Goal: Task Accomplishment & Management: Complete application form

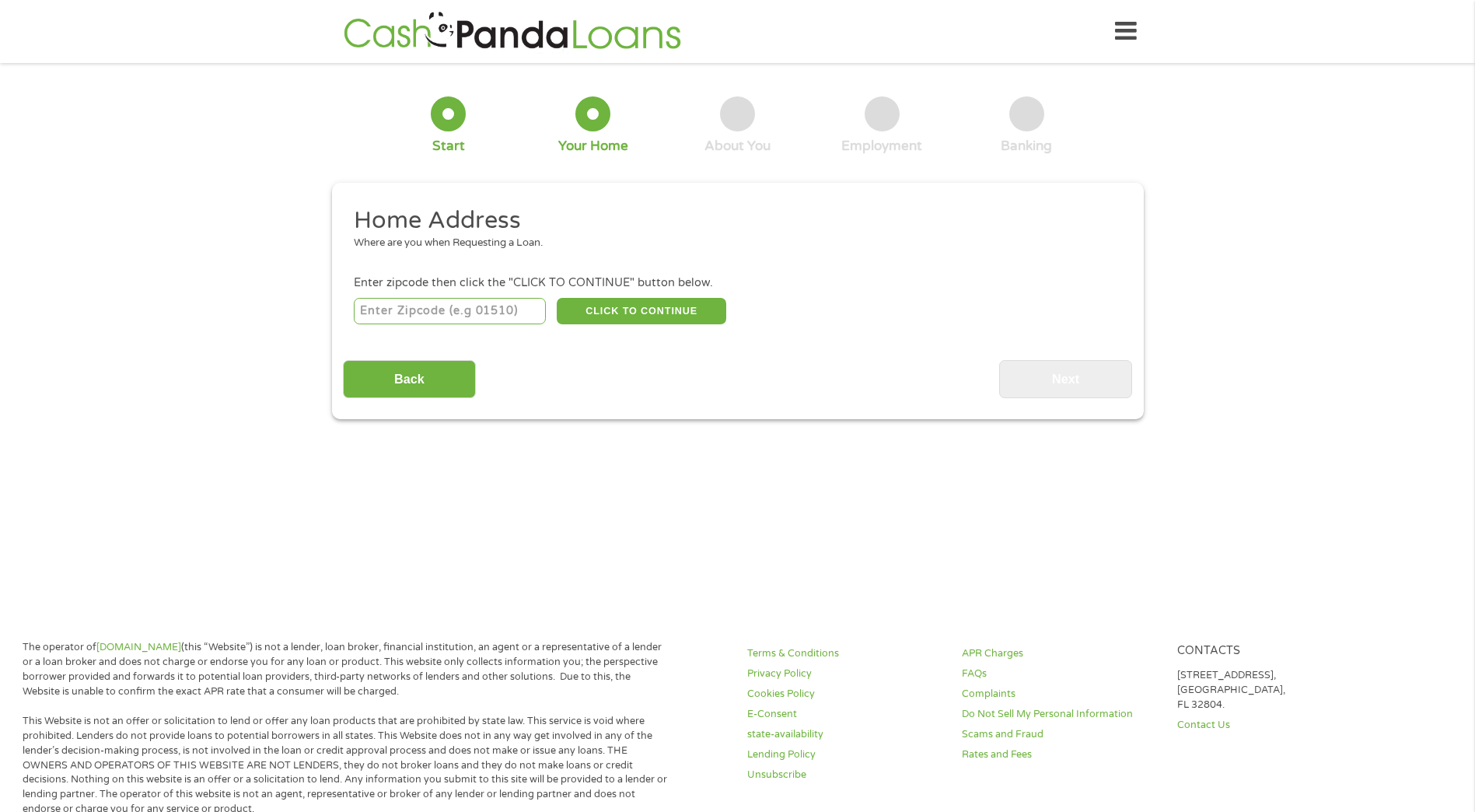
click at [503, 300] on input "number" at bounding box center [449, 311] width 192 height 27
type input "32216"
click at [604, 304] on button "CLICK TO CONTINUE" at bounding box center [641, 311] width 169 height 27
type input "32216"
type input "[GEOGRAPHIC_DATA]"
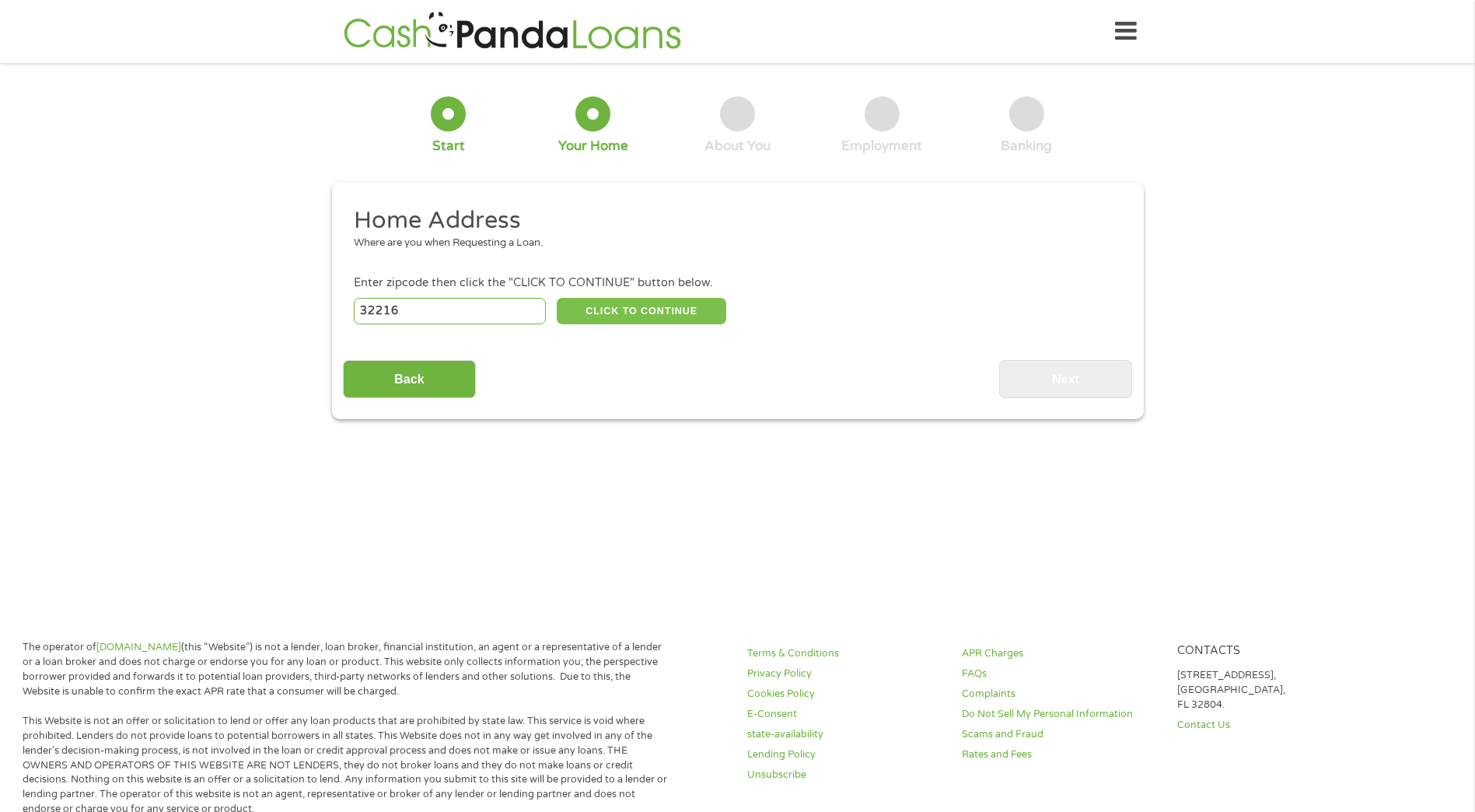
select select "[US_STATE]"
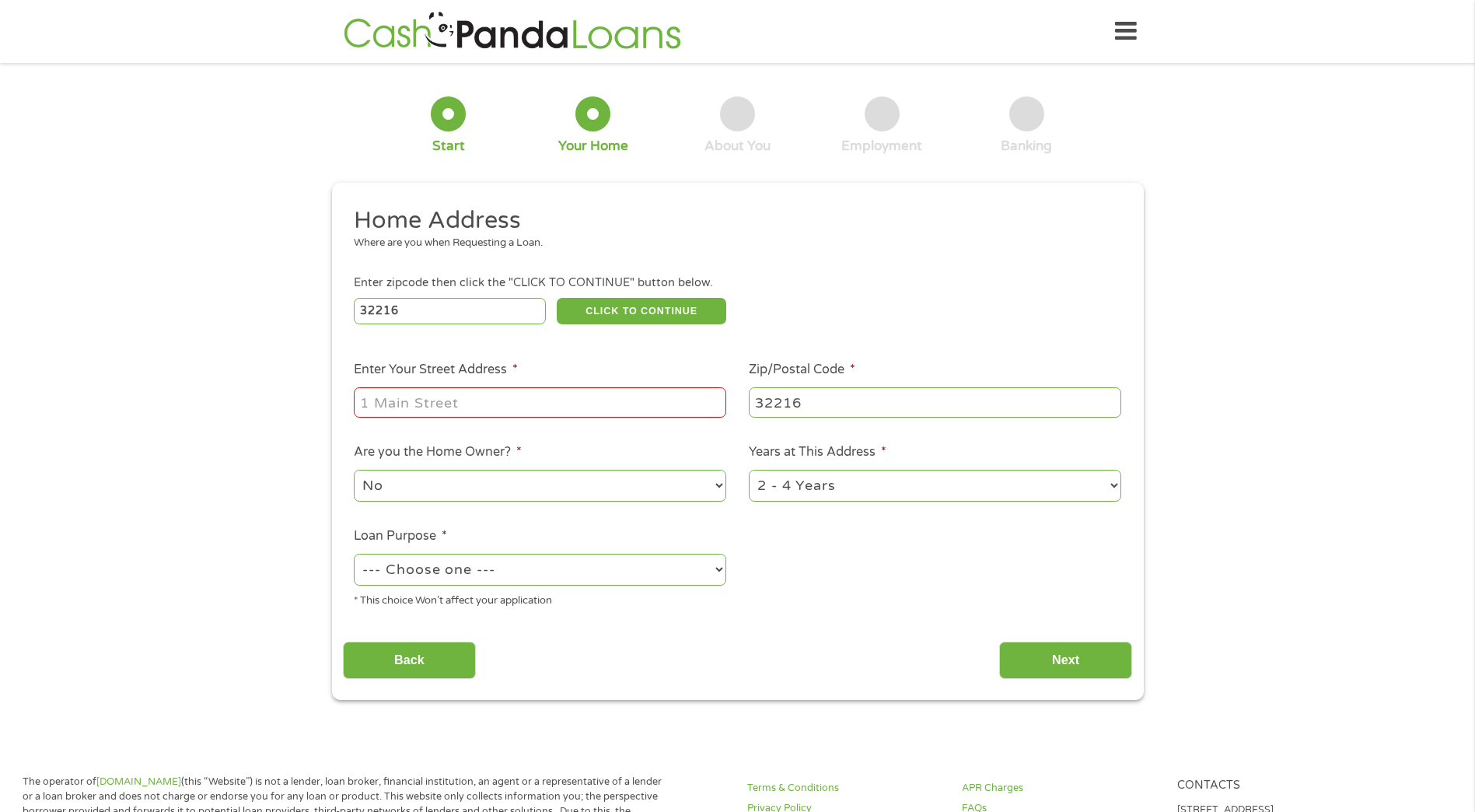
click at [512, 403] on input "Enter Your Street Address *" at bounding box center [540, 402] width 373 height 30
type input "[STREET_ADDRESS]"
click at [574, 589] on div "* This choice Won’t affect your application" at bounding box center [540, 598] width 373 height 21
click at [566, 575] on select "--- Choose one --- Pay Bills Debt Consolidation Home Improvement Major Purchase…" at bounding box center [540, 570] width 373 height 32
select select "paybills"
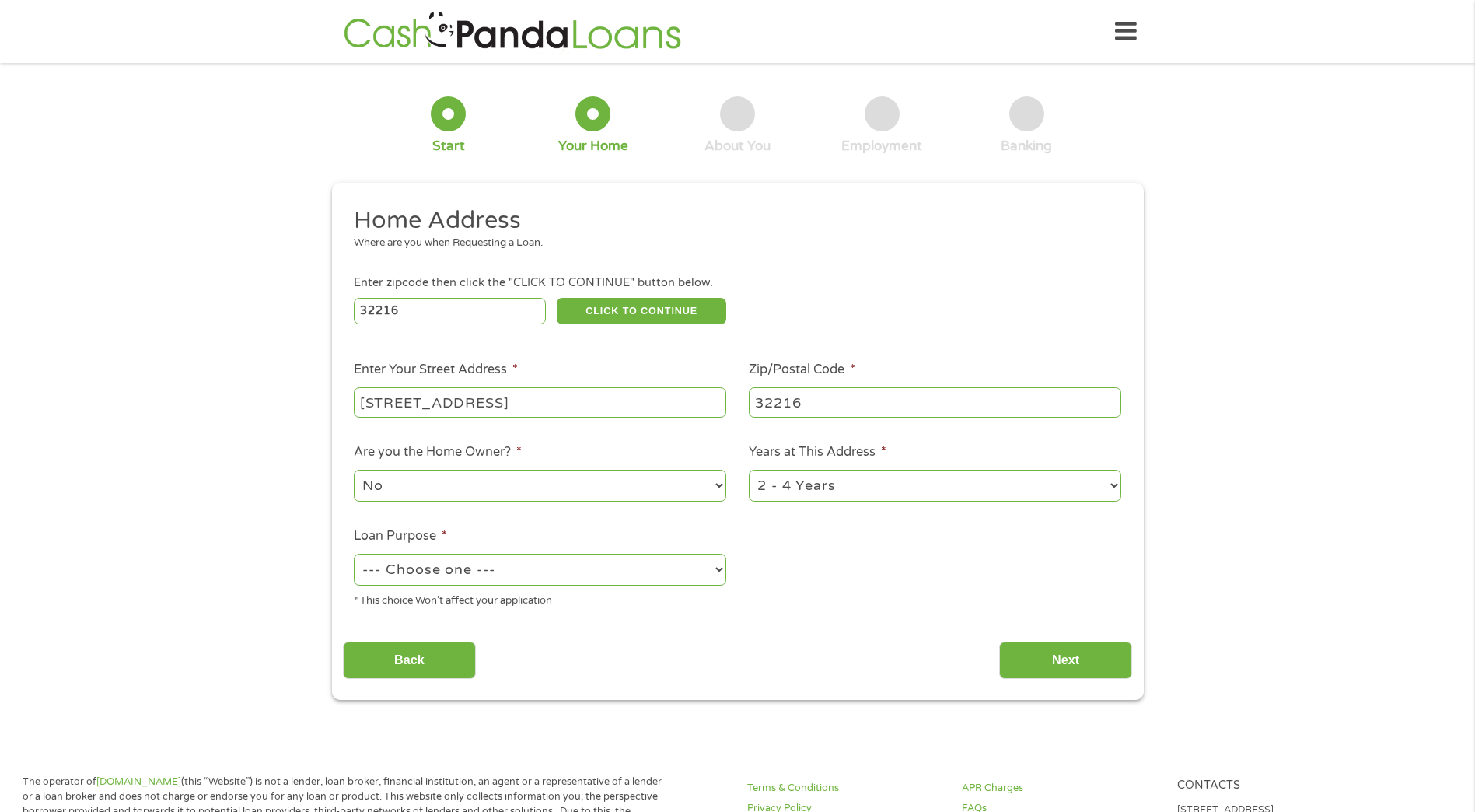
click at [354, 554] on select "--- Choose one --- Pay Bills Debt Consolidation Home Improvement Major Purchase…" at bounding box center [540, 570] width 373 height 32
click at [1076, 670] on input "Next" at bounding box center [1066, 660] width 133 height 38
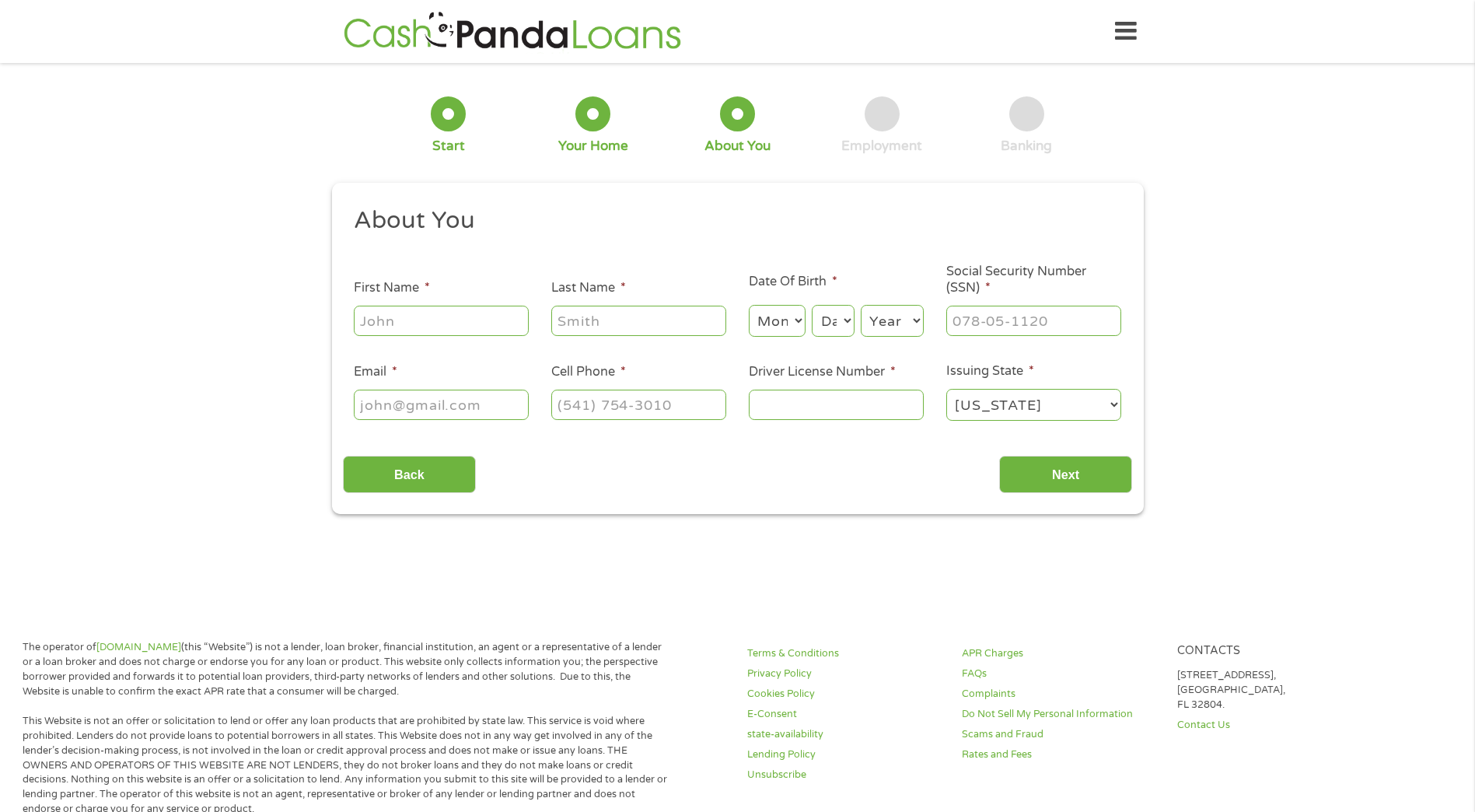
scroll to position [6, 6]
click at [387, 327] on input "First Name *" at bounding box center [441, 320] width 175 height 30
type input "[PERSON_NAME]"
click at [781, 320] on select "Month 1 2 3 4 5 6 7 8 9 10 11 12" at bounding box center [777, 320] width 56 height 32
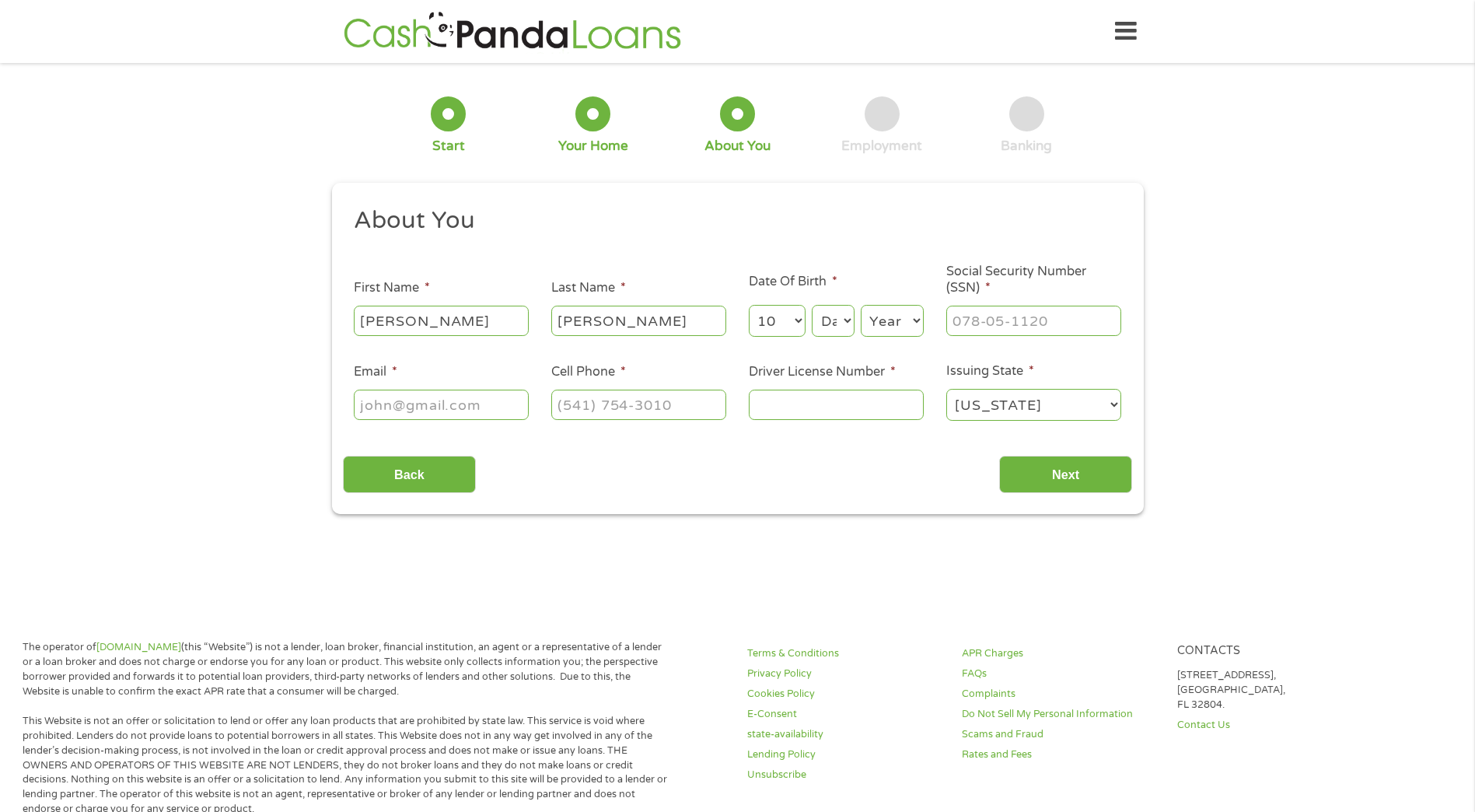
select select "1"
click at [749, 305] on select "Month 1 2 3 4 5 6 7 8 9 10 11 12" at bounding box center [777, 320] width 56 height 32
click at [830, 322] on select "Day 1 2 3 4 5 6 7 8 9 10 11 12 13 14 15 16 17 18 19 20 21 22 23 24 25 26 27 28 …" at bounding box center [833, 320] width 42 height 32
select select "10"
click at [812, 305] on select "Day 1 2 3 4 5 6 7 8 9 10 11 12 13 14 15 16 17 18 19 20 21 22 23 24 25 26 27 28 …" at bounding box center [833, 320] width 42 height 32
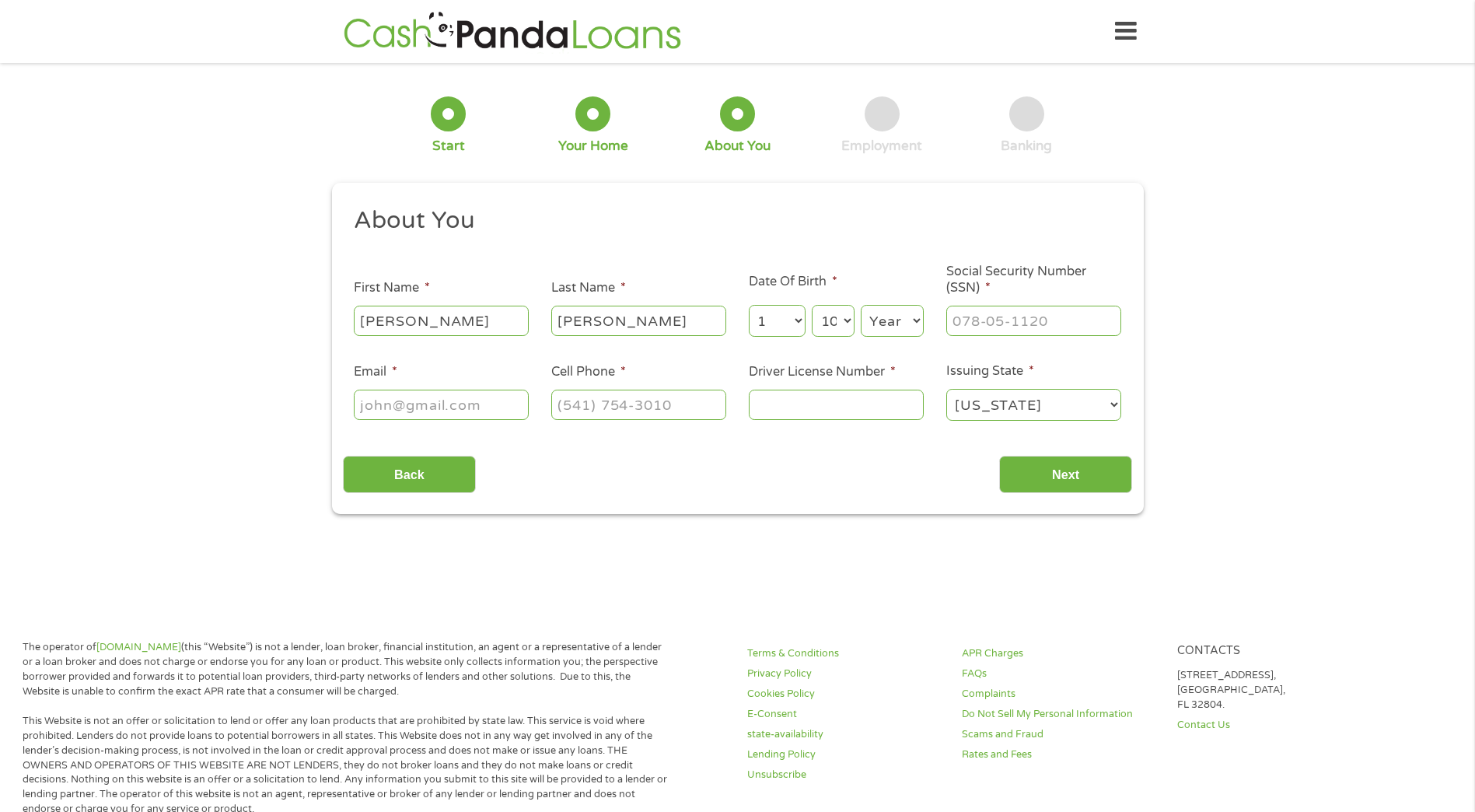
click at [880, 317] on select "Year [DATE] 2006 2005 2004 2003 2002 2001 2000 1999 1998 1997 1996 1995 1994 19…" at bounding box center [893, 320] width 63 height 32
select select "1991"
click at [974, 330] on input "___-__-____" at bounding box center [1034, 320] width 175 height 30
drag, startPoint x: 614, startPoint y: 422, endPoint x: 508, endPoint y: 444, distance: 108.3
click at [508, 444] on div "About You This field is hidden when viewing the form Title * --- Choose one ---…" at bounding box center [738, 349] width 789 height 288
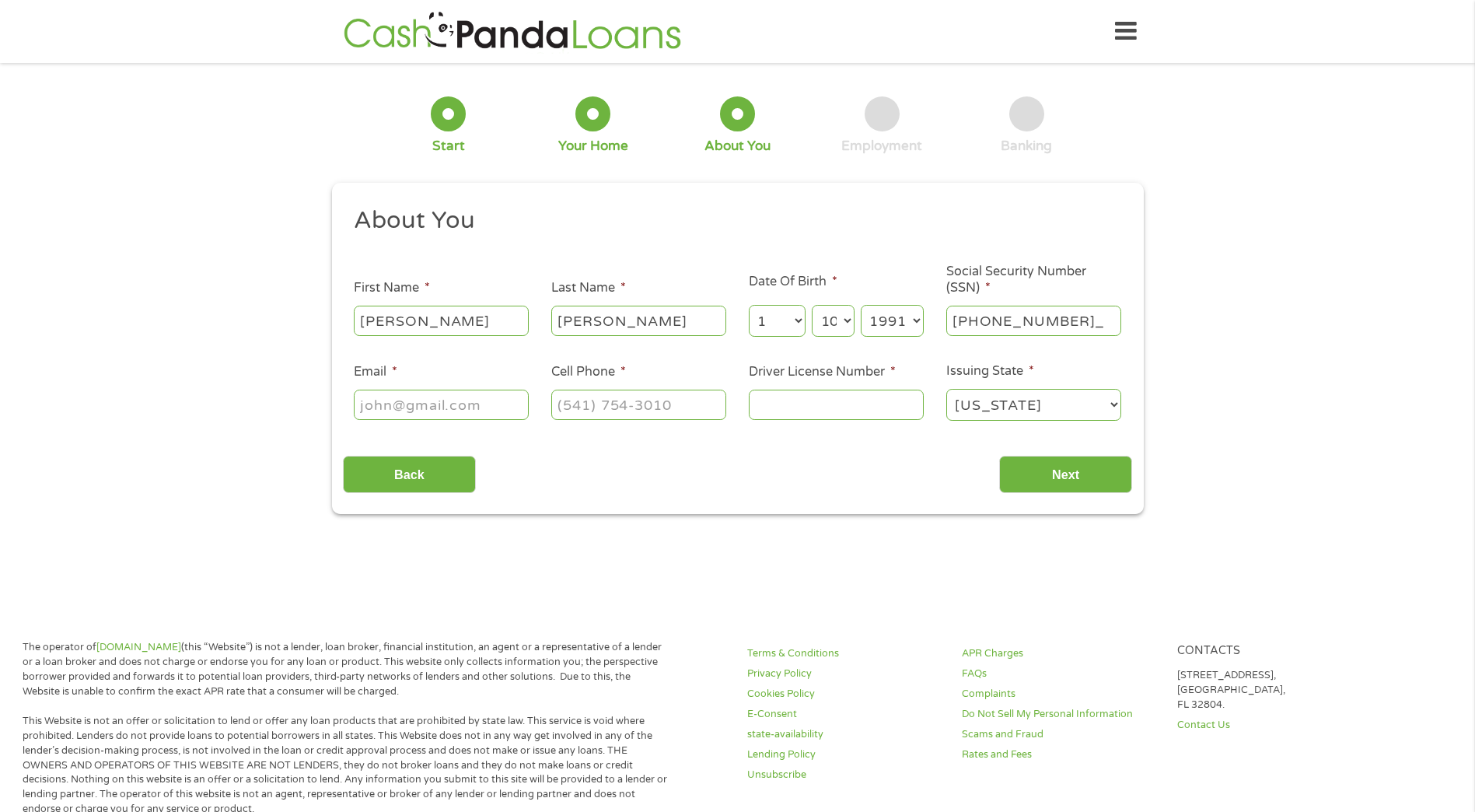
type input "592-08-4787"
click at [380, 403] on input "Email *" at bounding box center [441, 404] width 175 height 30
type input "[EMAIL_ADDRESS][DOMAIN_NAME]"
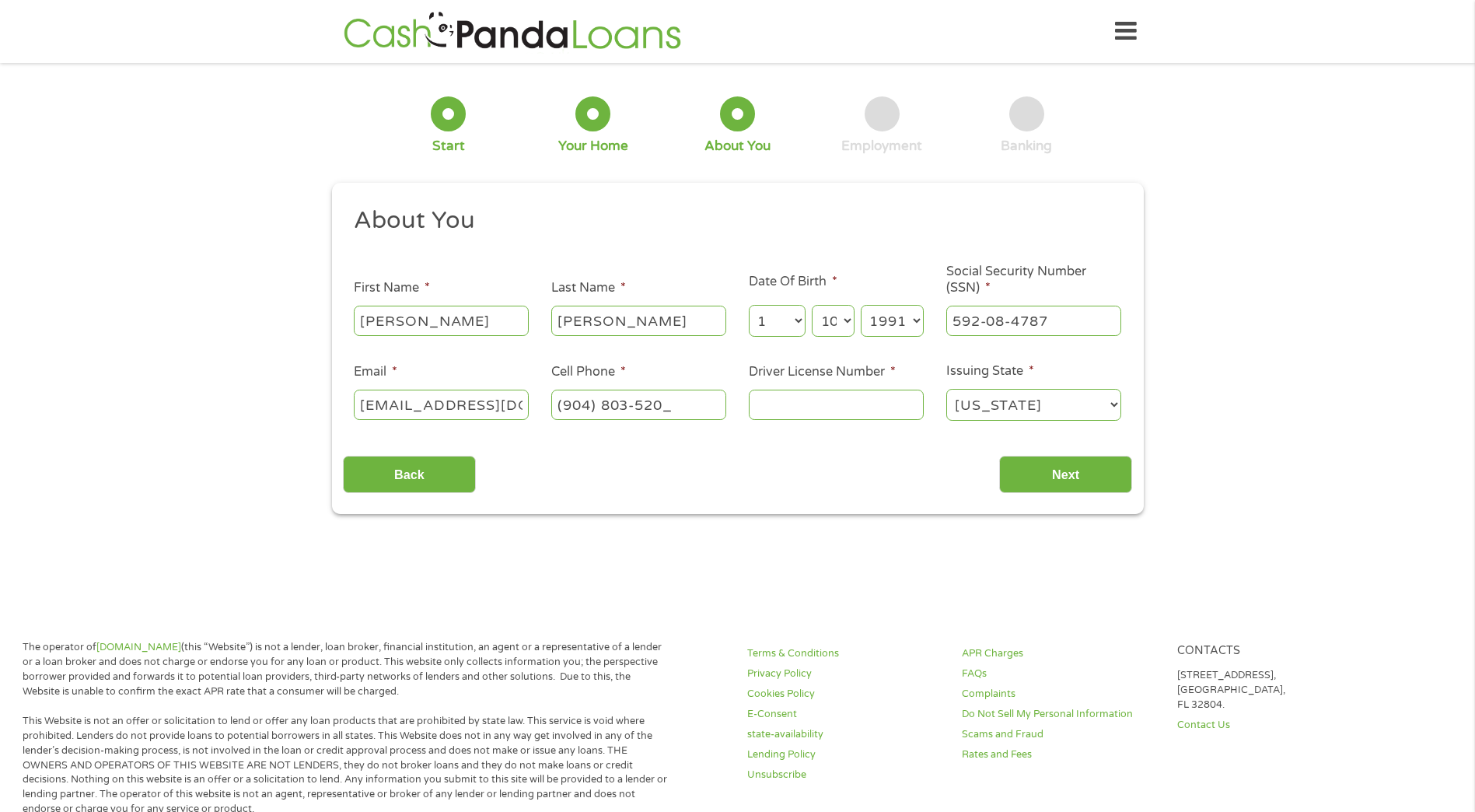
type input "[PHONE_NUMBER]"
type input "b164204915101"
click at [1085, 471] on input "Next" at bounding box center [1066, 475] width 133 height 38
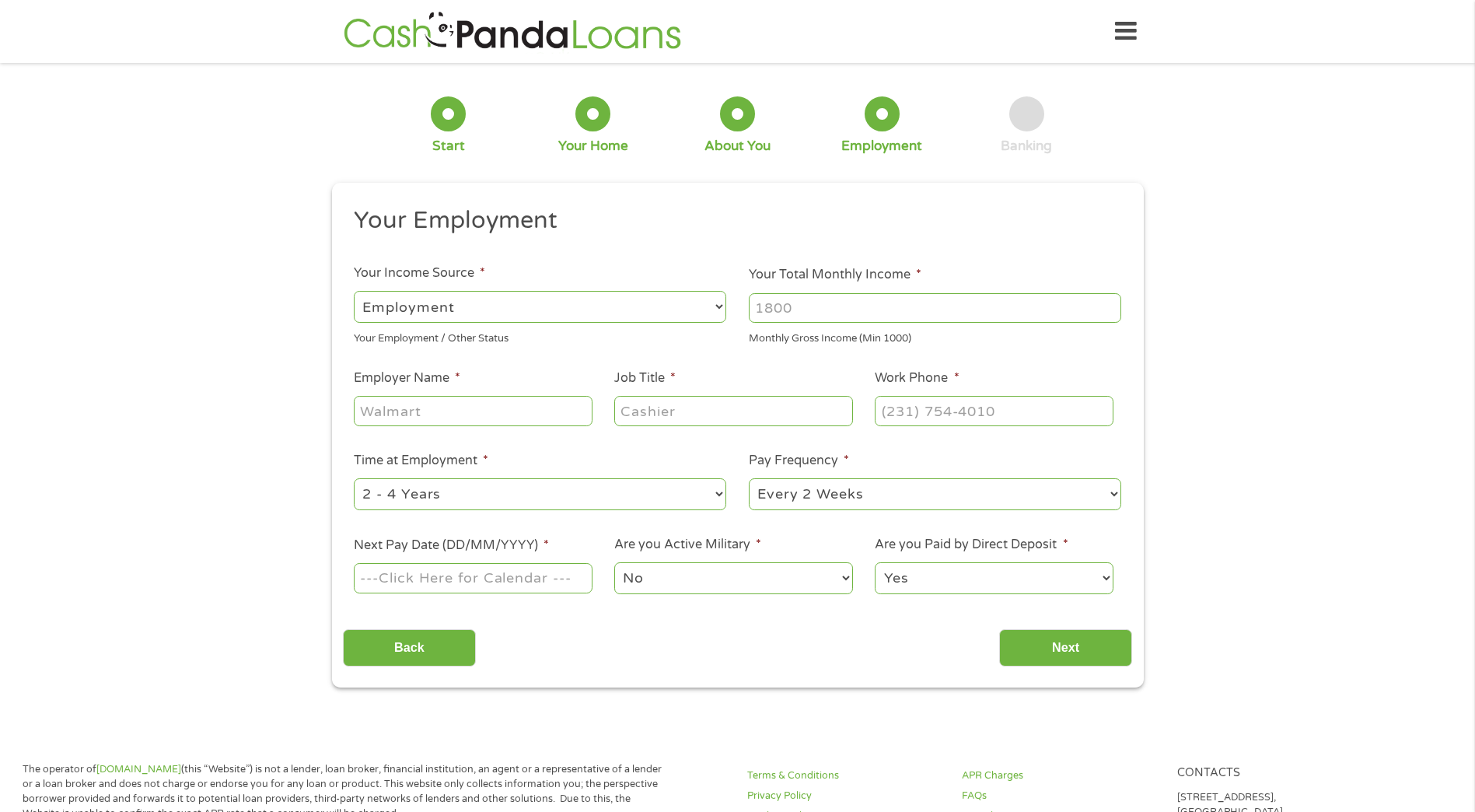
click at [874, 312] on input "Your Total Monthly Income *" at bounding box center [935, 308] width 373 height 30
type input "3200"
click at [382, 414] on input "Employer Name *" at bounding box center [473, 411] width 238 height 30
type input "mayo clinic"
type input "cardiac monitor tech"
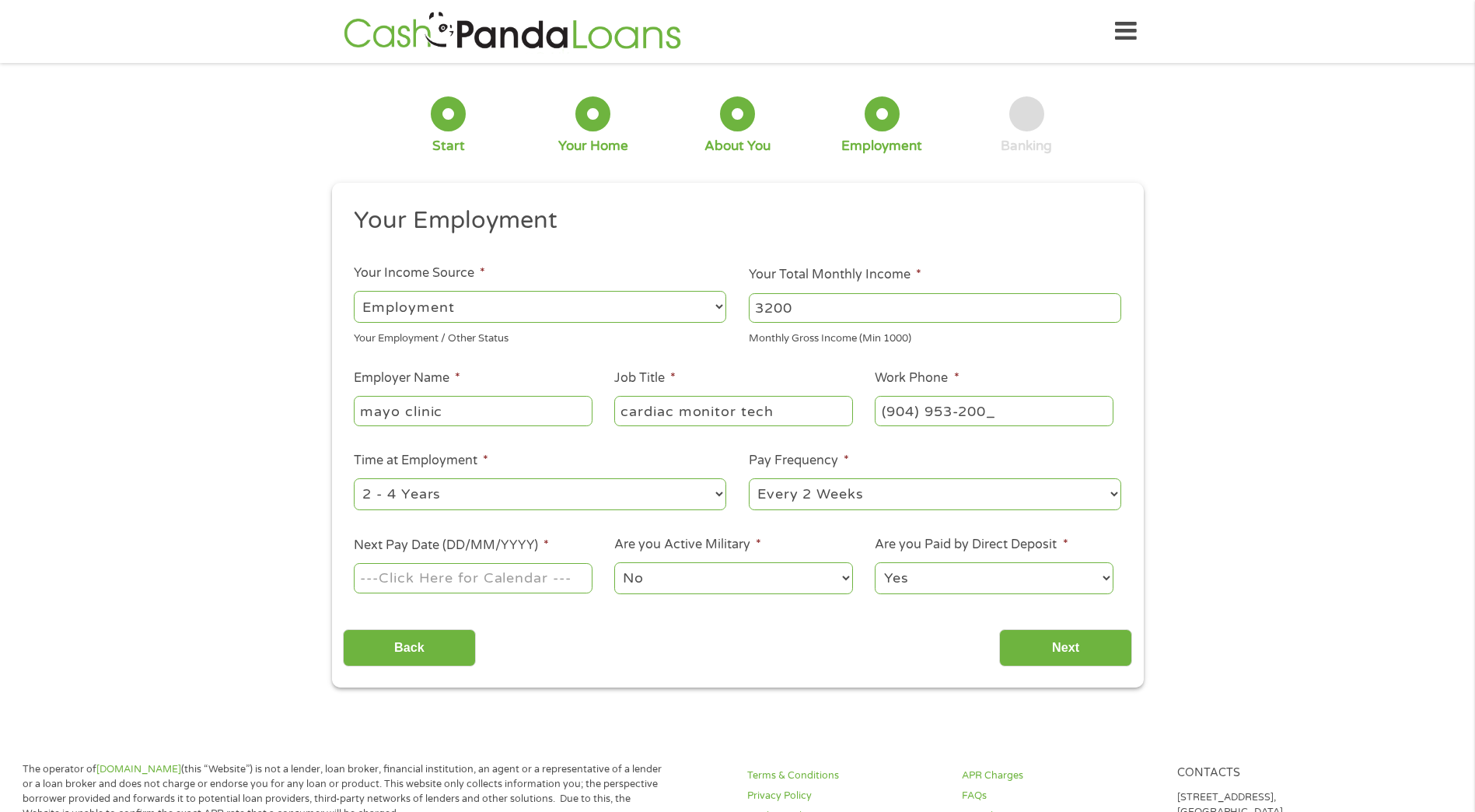
type input "[PHONE_NUMBER]"
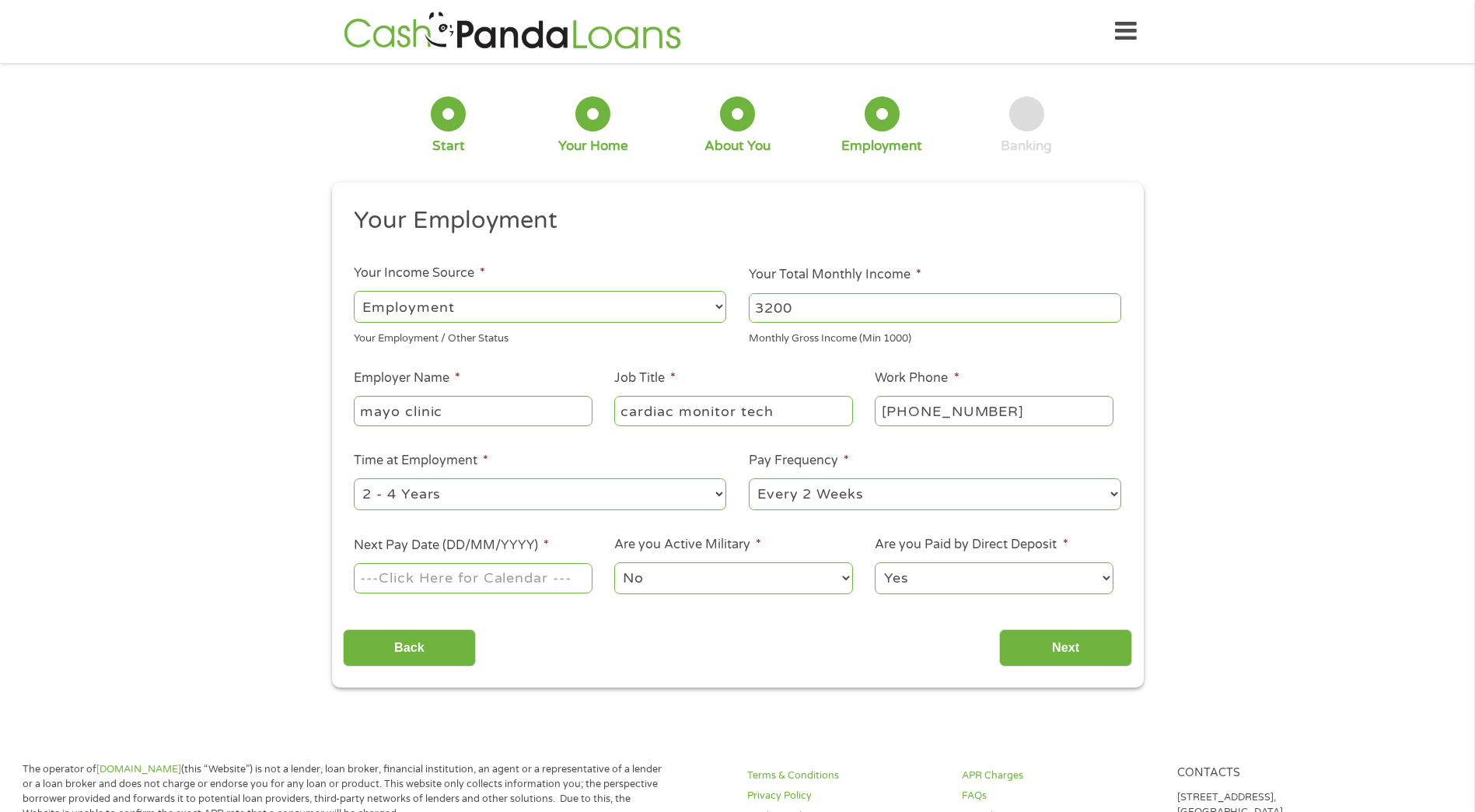
click at [481, 576] on input "Next Pay Date (DD/MM/YYYY) *" at bounding box center [473, 578] width 238 height 30
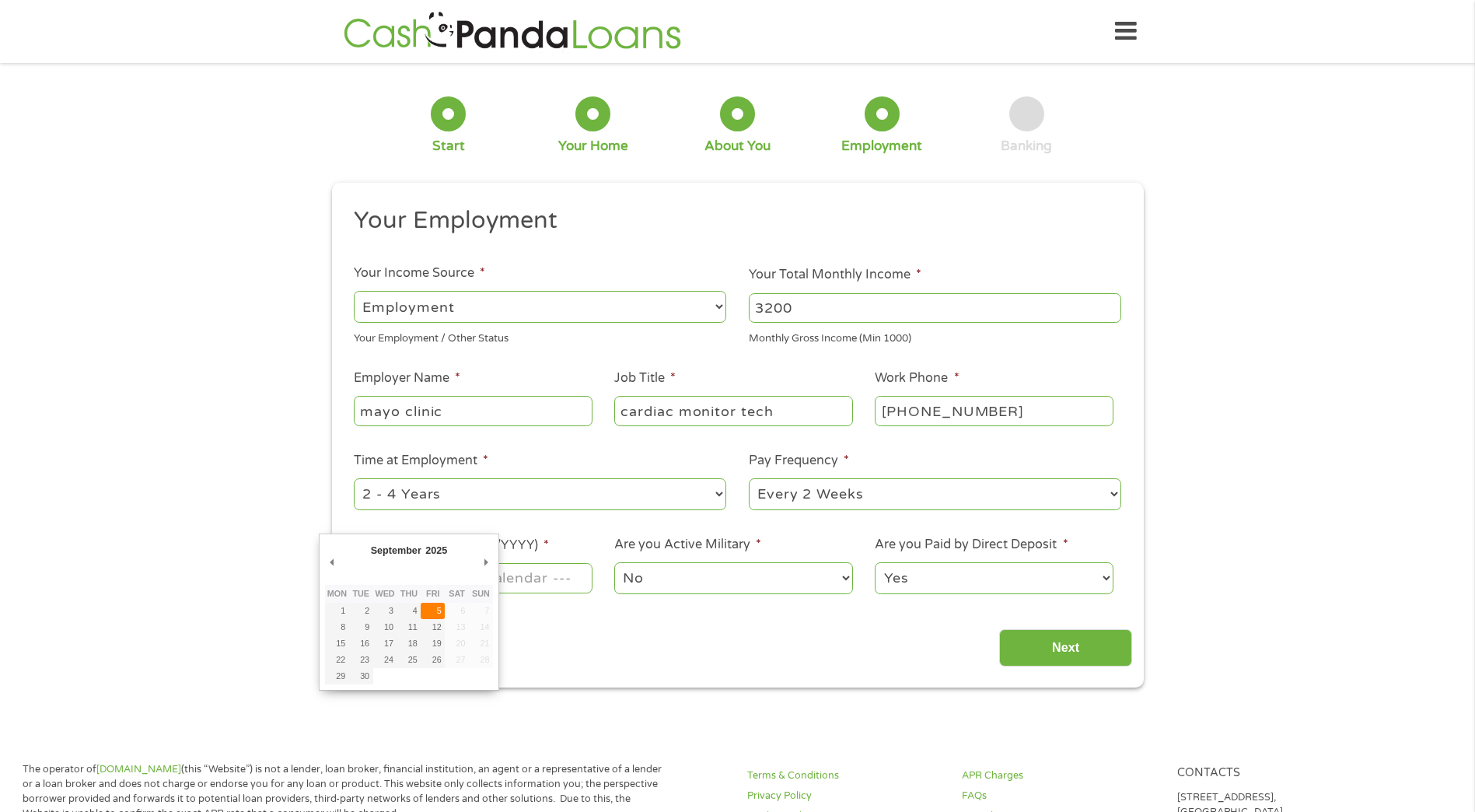
type input "[DATE]"
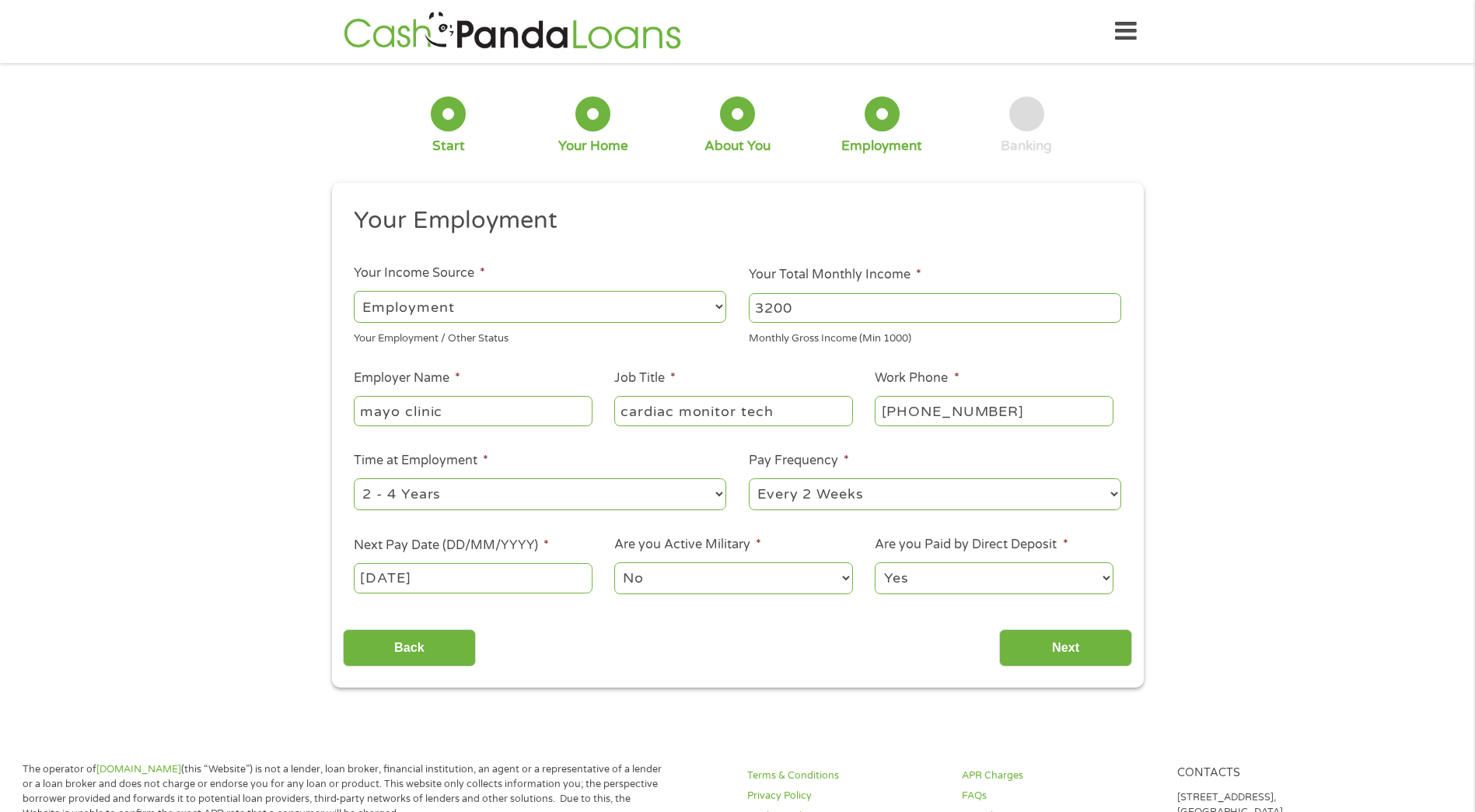
click at [983, 580] on select "Yes No" at bounding box center [993, 578] width 238 height 32
click at [1084, 647] on input "Next" at bounding box center [1066, 648] width 133 height 38
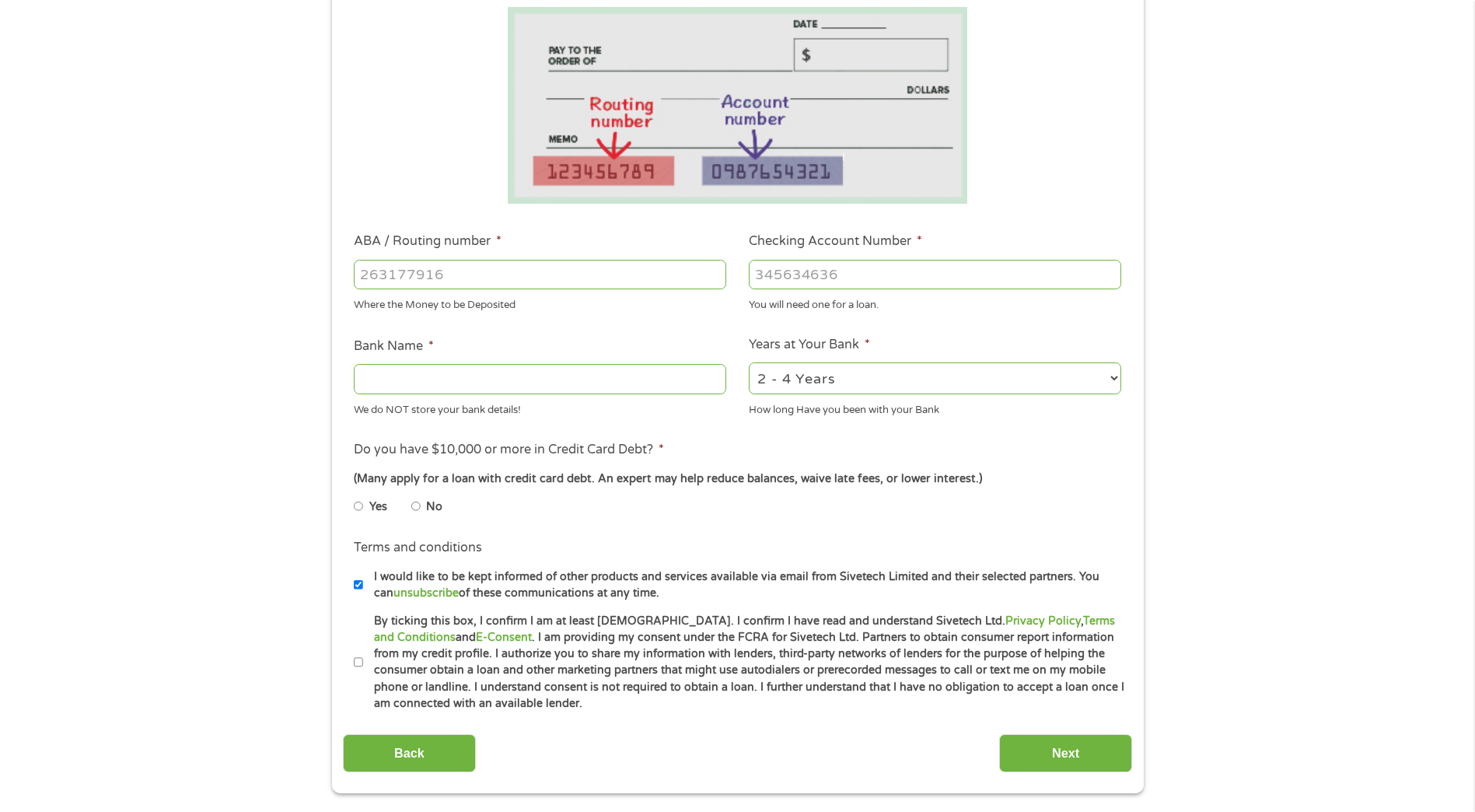
scroll to position [622, 0]
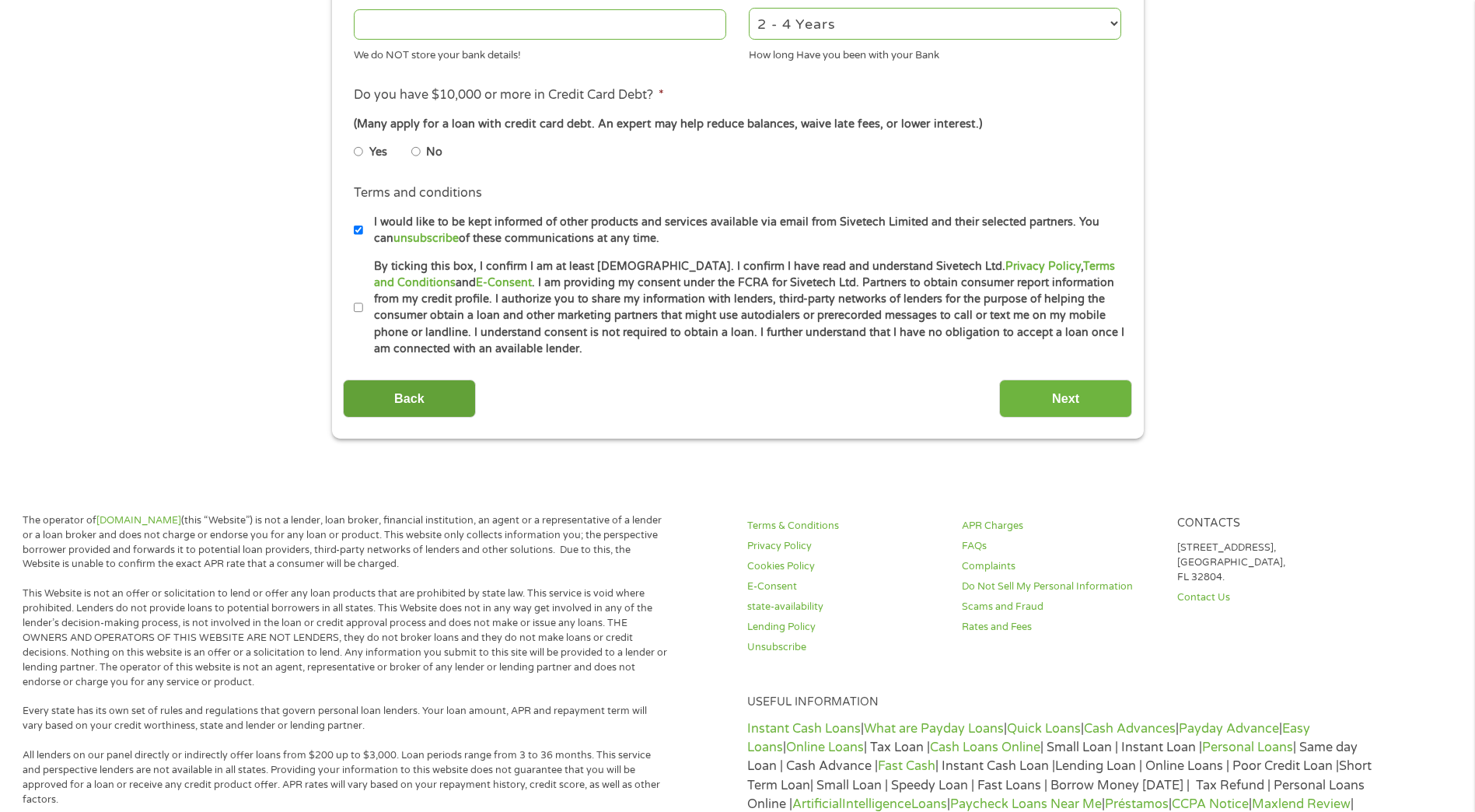
click at [387, 400] on input "Back" at bounding box center [409, 399] width 133 height 38
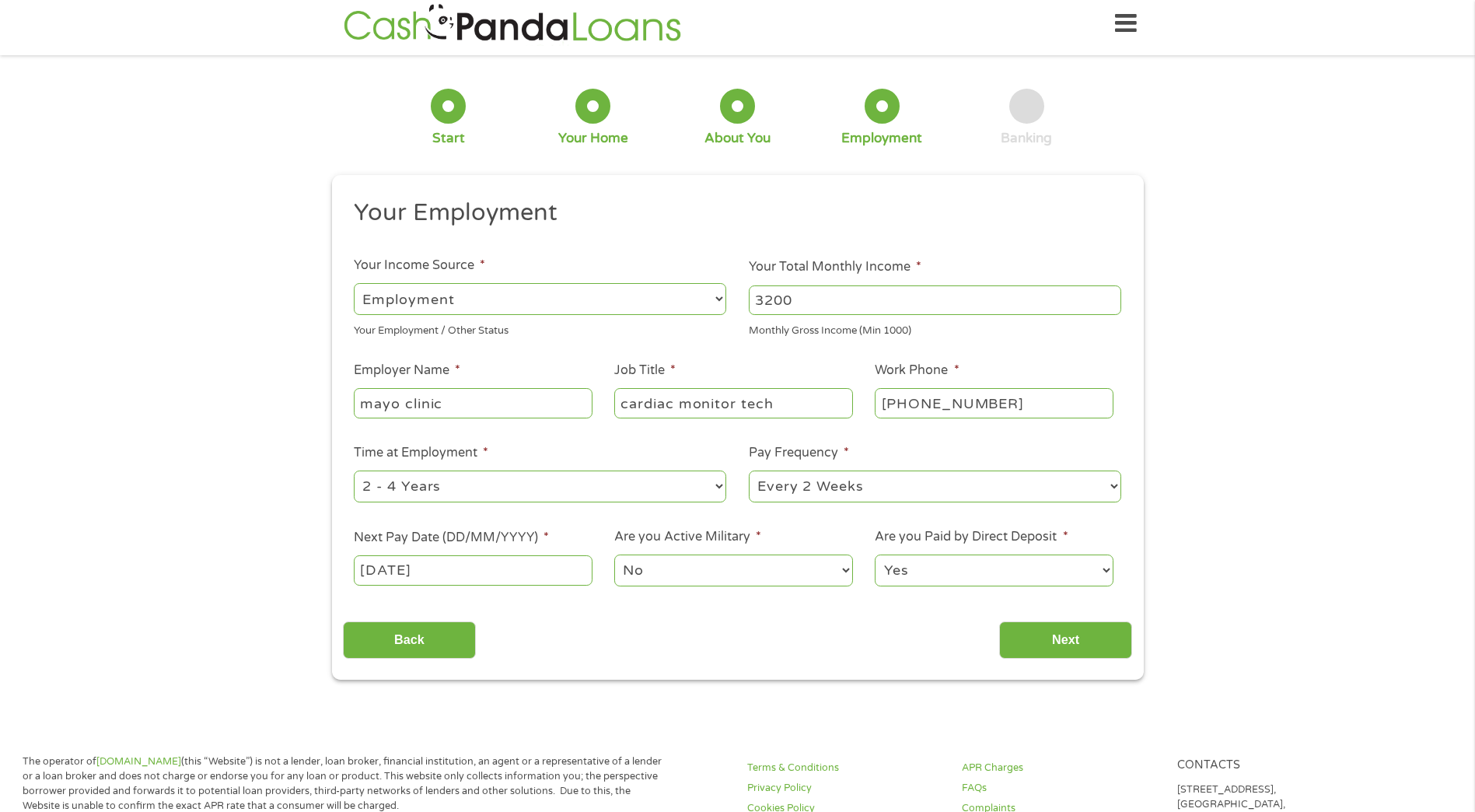
scroll to position [0, 0]
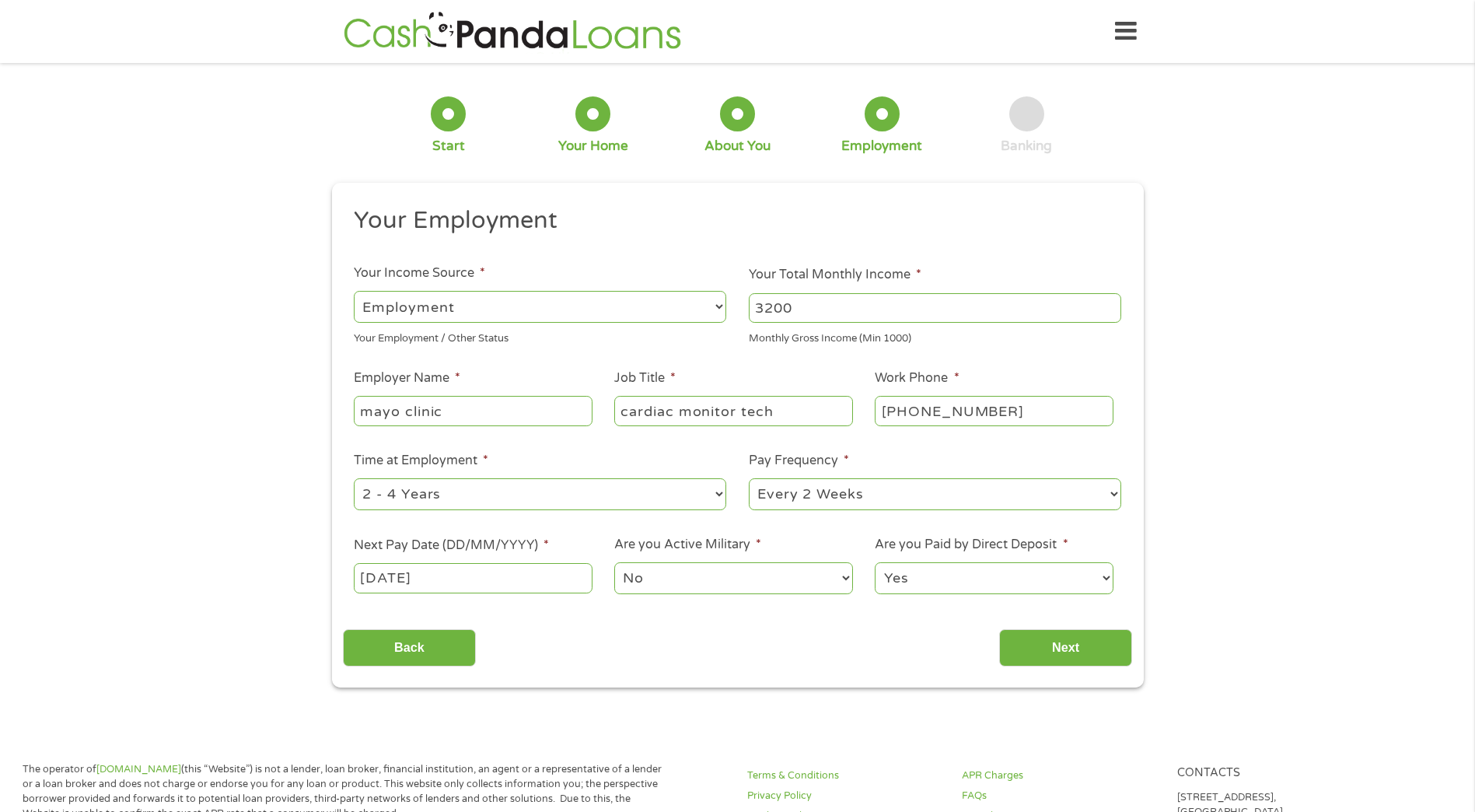
click at [1043, 578] on select "Yes No" at bounding box center [993, 578] width 238 height 32
select select "0"
click at [875, 562] on select "Yes No" at bounding box center [993, 578] width 238 height 32
click at [1065, 649] on input "Next" at bounding box center [1066, 648] width 133 height 38
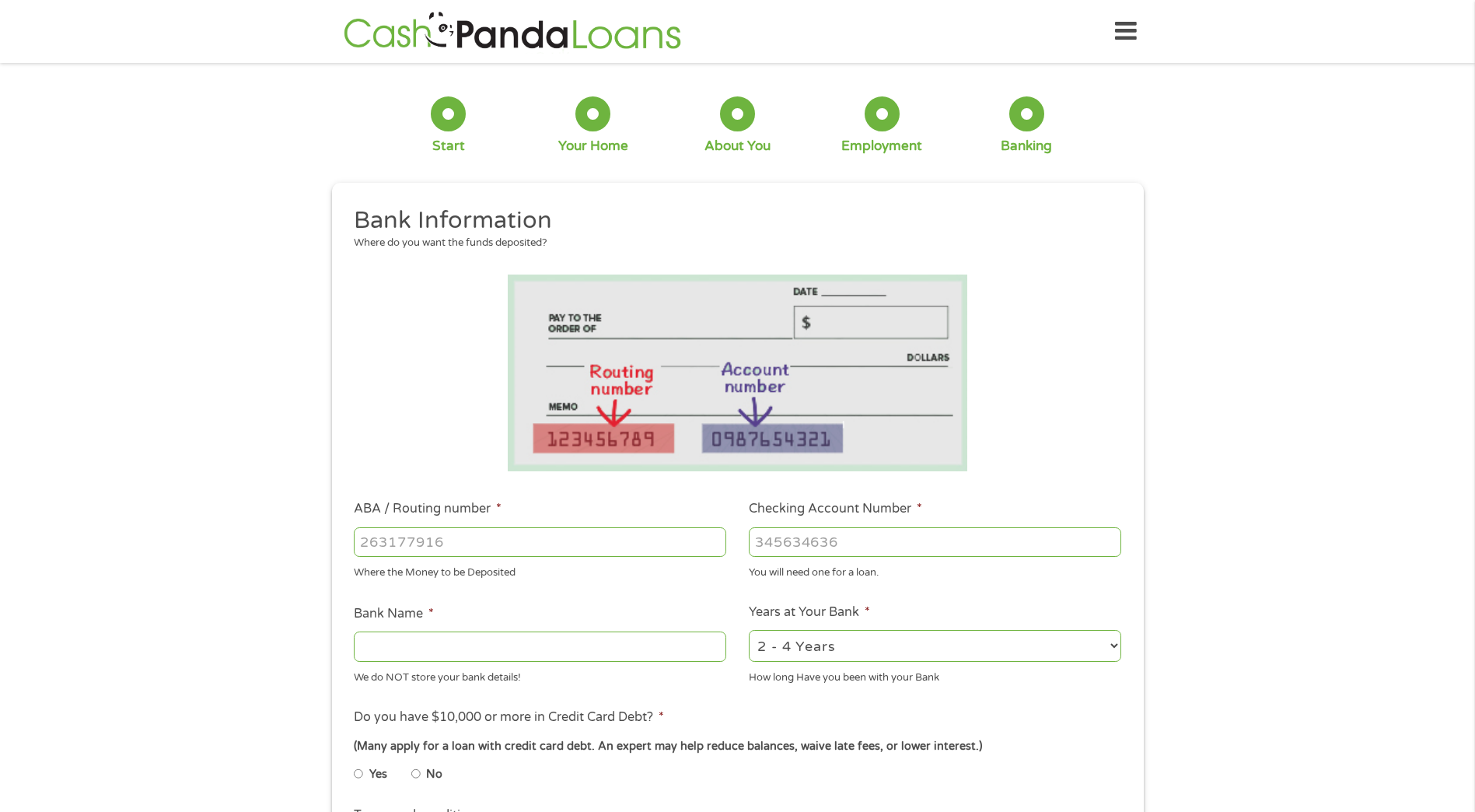
click at [422, 545] on input "ABA / Routing number *" at bounding box center [540, 542] width 373 height 30
type input "041215663"
type input "[PERSON_NAME] BANK"
type input "041215663"
type input "2073514030928"
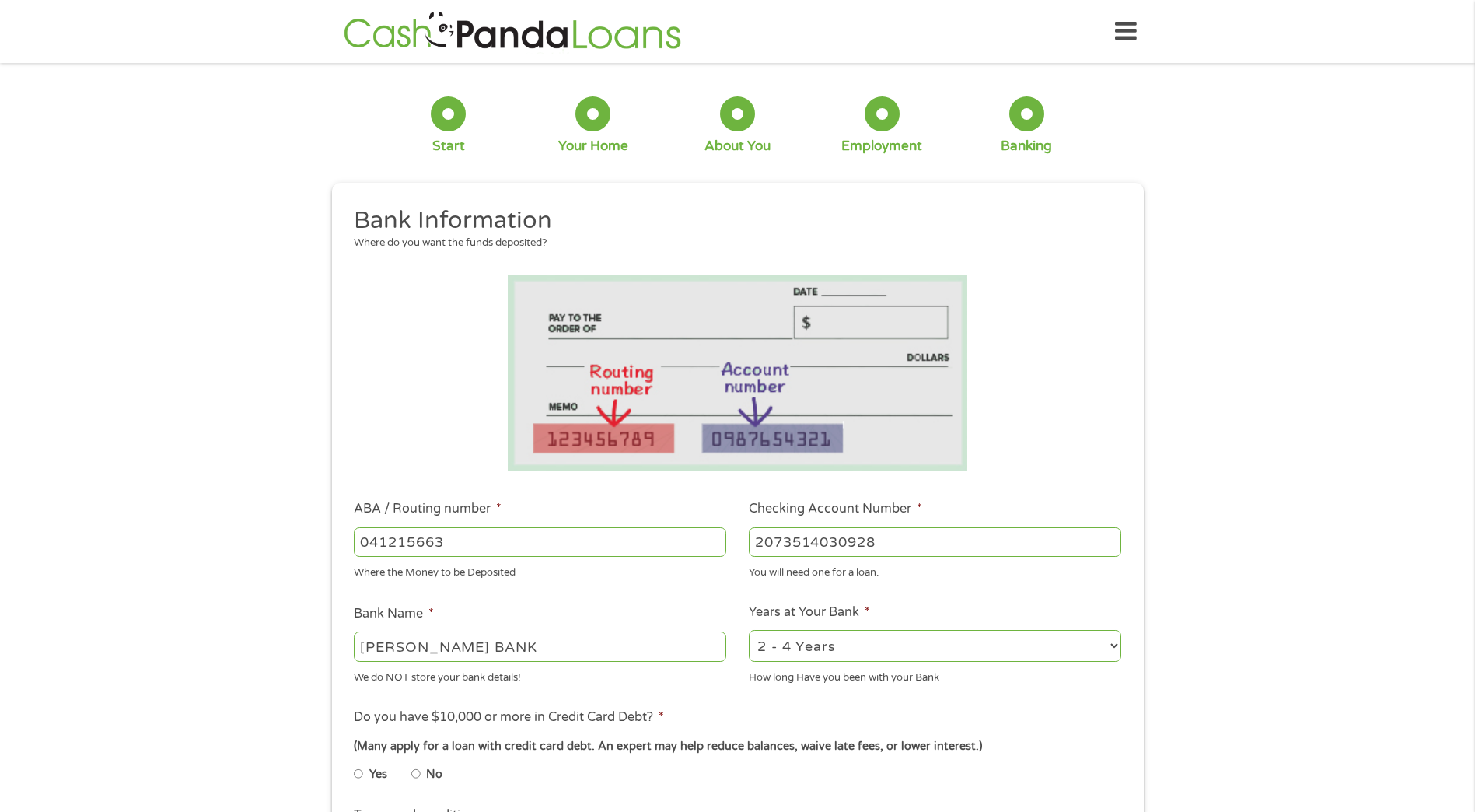
click at [470, 675] on div "We do NOT store your bank details!" at bounding box center [540, 674] width 373 height 21
drag, startPoint x: 535, startPoint y: 653, endPoint x: 336, endPoint y: 677, distance: 200.4
click at [337, 677] on div "This field is hidden when viewing the form gclid This field is hidden when view…" at bounding box center [738, 621] width 812 height 878
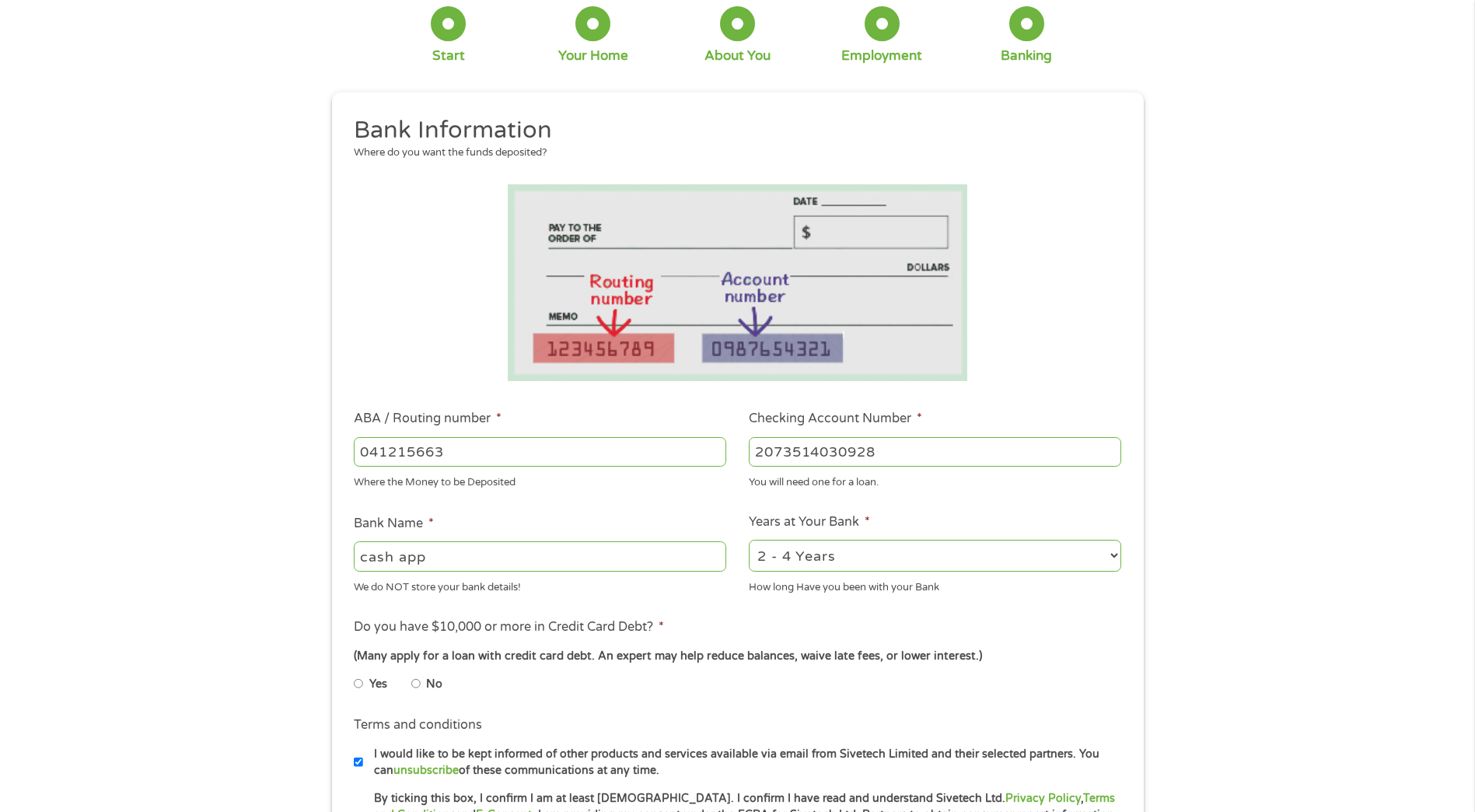
scroll to position [233, 0]
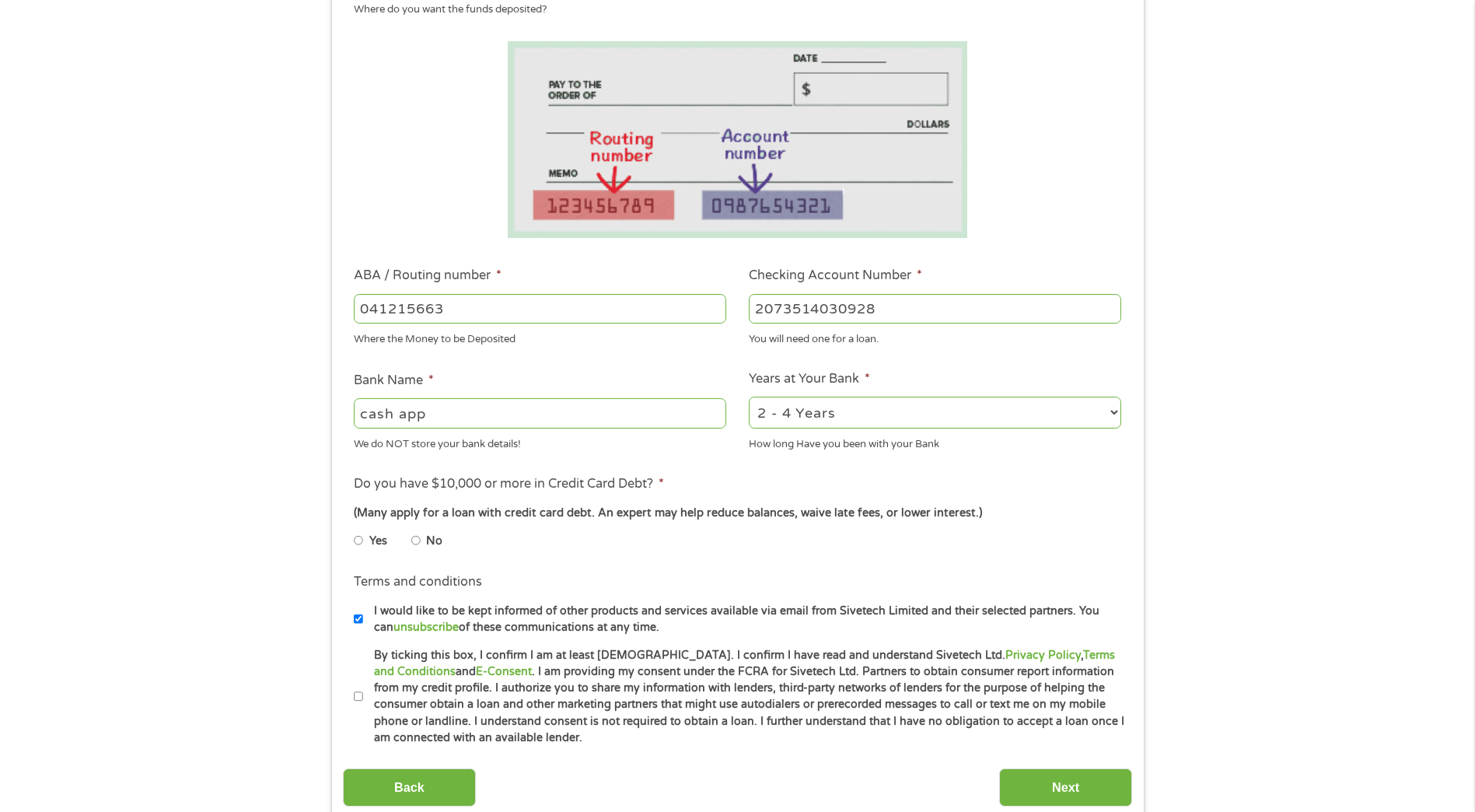
type input "cash app"
click at [417, 540] on input "No" at bounding box center [415, 541] width 9 height 25
radio input "true"
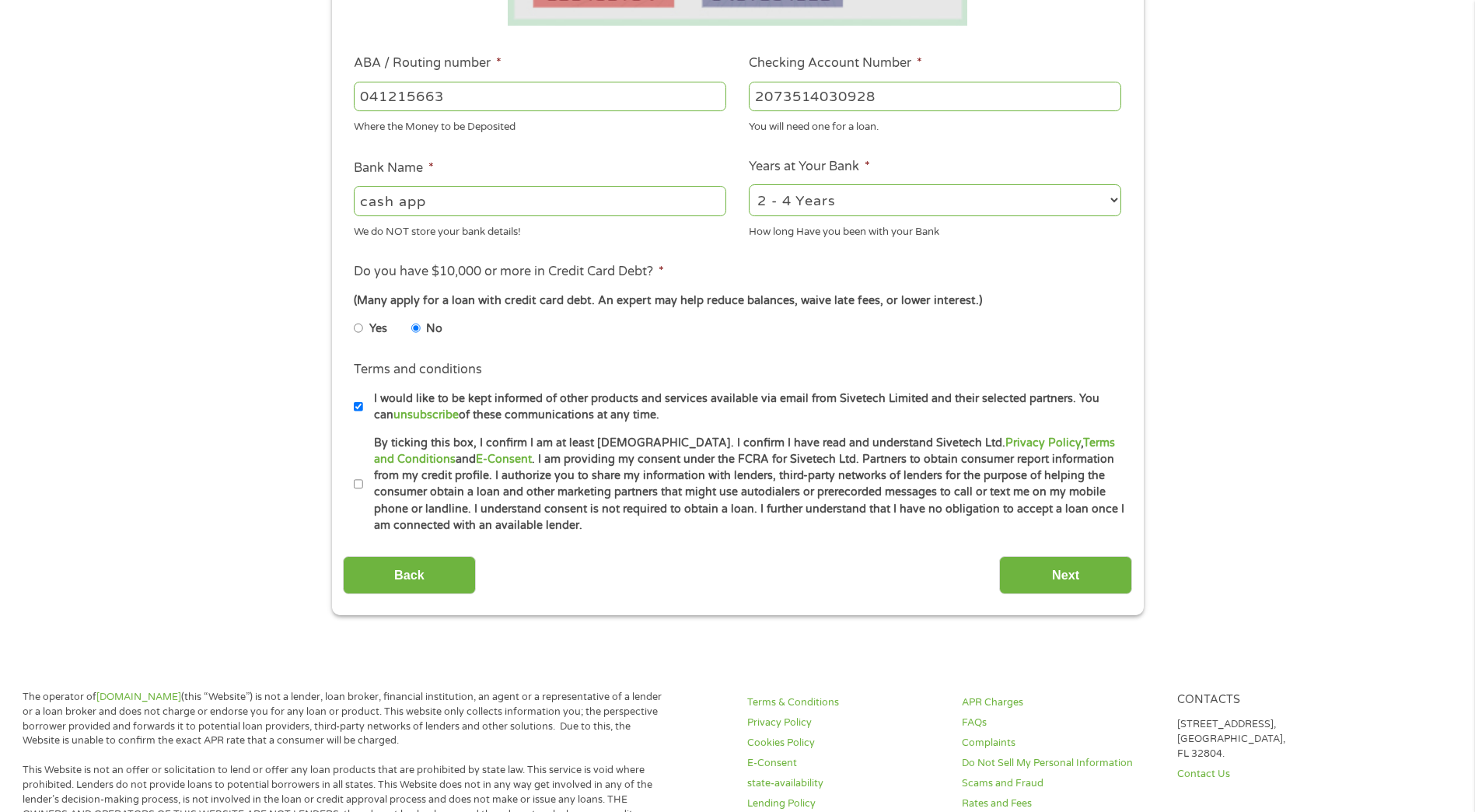
scroll to position [467, 0]
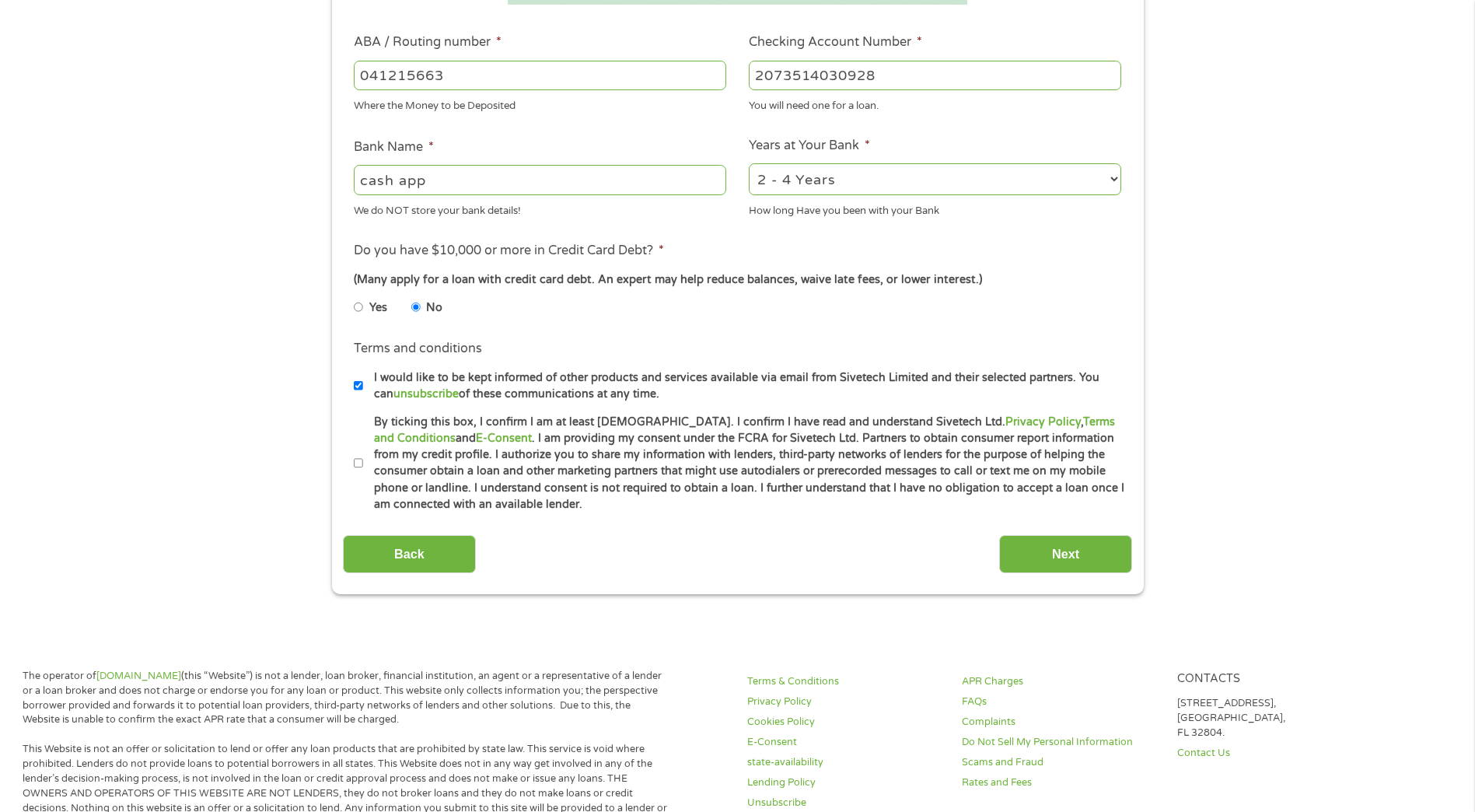
click at [364, 455] on label "By ticking this box, I confirm I am at least [DEMOGRAPHIC_DATA]. I confirm I ha…" at bounding box center [744, 463] width 763 height 100
click at [363, 455] on input "By ticking this box, I confirm I am at least [DEMOGRAPHIC_DATA]. I confirm I ha…" at bounding box center [358, 463] width 9 height 25
checkbox input "true"
click at [1052, 555] on input "Next" at bounding box center [1066, 554] width 133 height 38
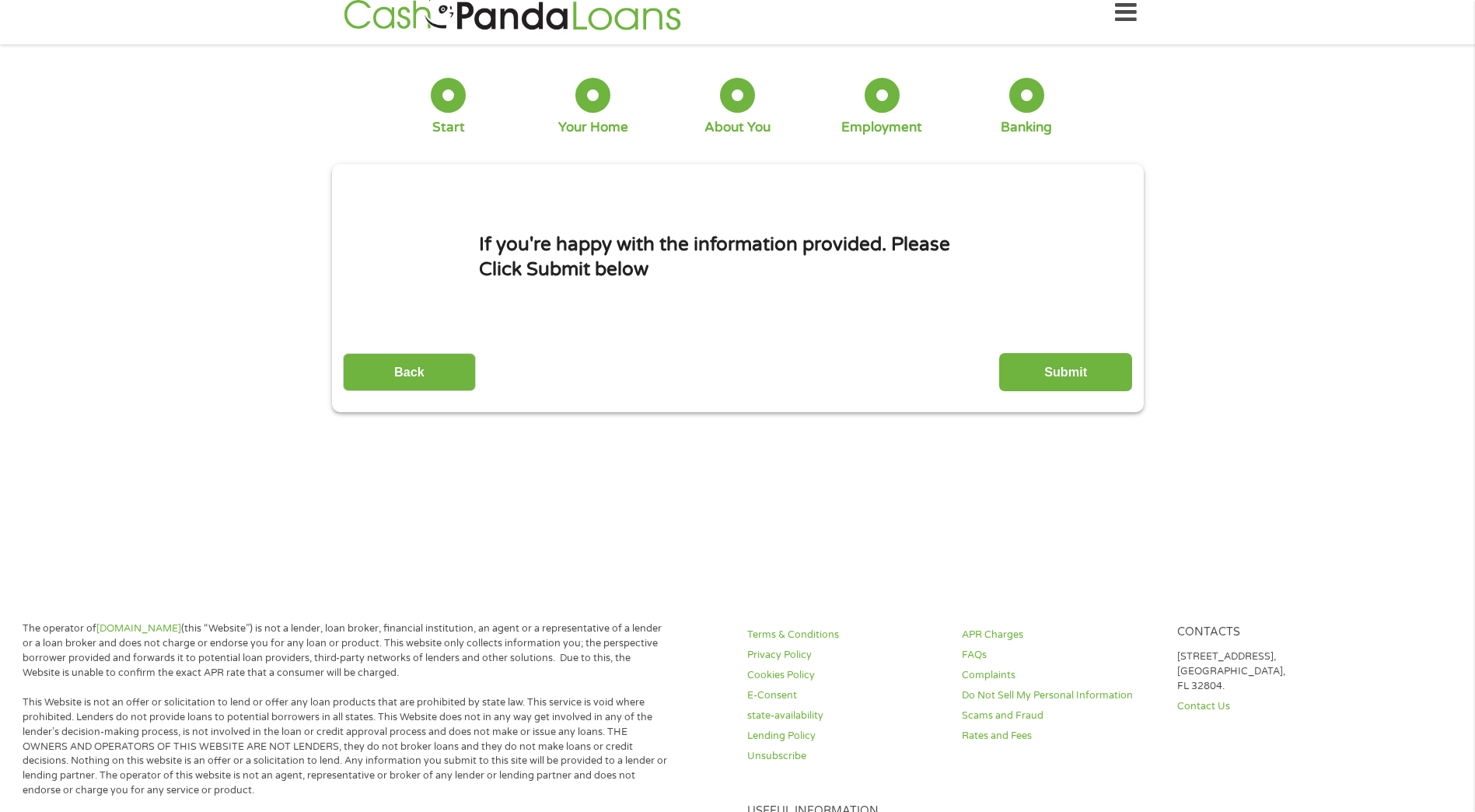
scroll to position [0, 0]
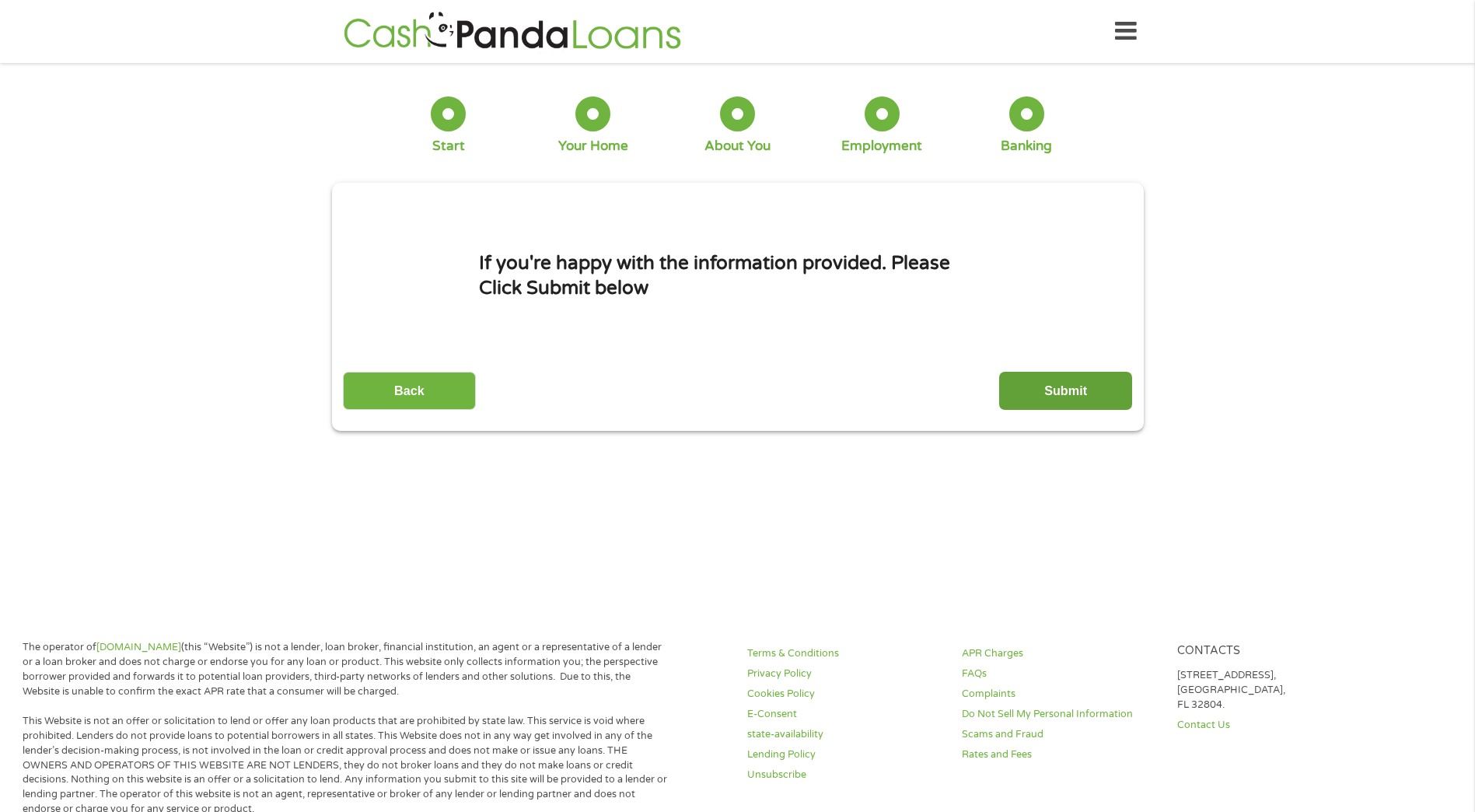
click at [1083, 402] on input "Submit" at bounding box center [1066, 391] width 133 height 38
